Goal: Entertainment & Leisure: Consume media (video, audio)

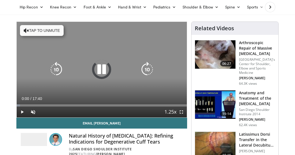
scroll to position [20, 0]
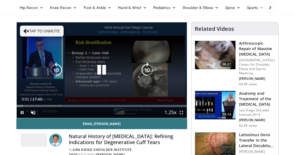
click at [99, 71] on icon "Video Player" at bounding box center [101, 70] width 15 height 15
click at [104, 72] on icon "Video Player" at bounding box center [101, 70] width 15 height 15
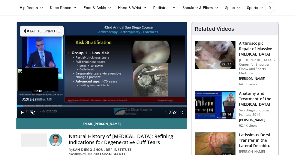
click at [21, 106] on div "Progress Bar" at bounding box center [20, 106] width 6 height 2
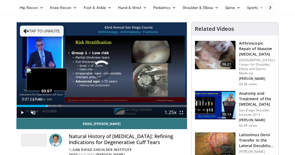
click at [47, 106] on div "Loaded : 7.48% 03:07 03:07" at bounding box center [102, 106] width 170 height 2
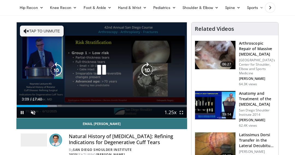
click at [112, 66] on div "Video Player" at bounding box center [102, 70] width 102 height 11
click at [102, 69] on icon "Video Player" at bounding box center [101, 70] width 15 height 15
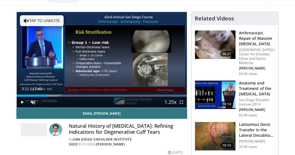
scroll to position [23, 0]
